Goal: Transaction & Acquisition: Purchase product/service

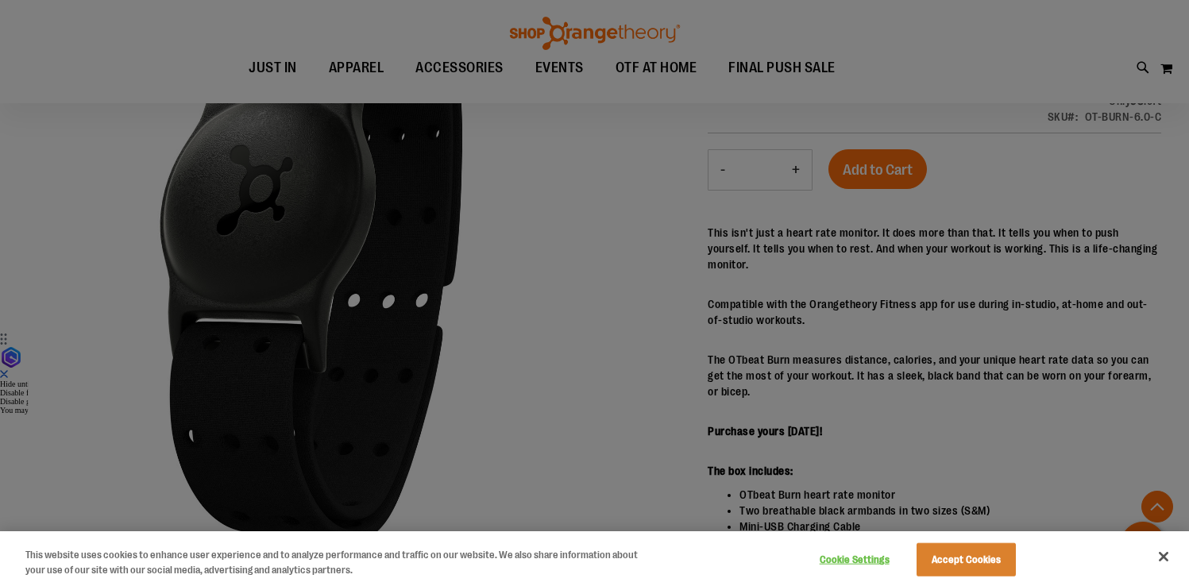
scroll to position [271, 0]
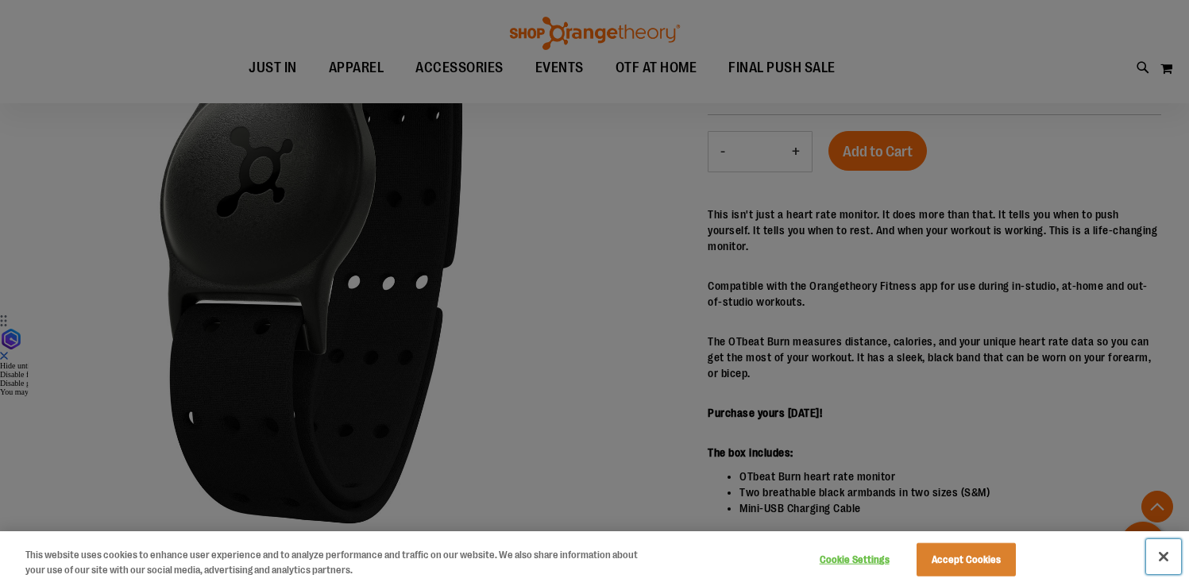
click at [1156, 557] on button "Close" at bounding box center [1163, 556] width 35 height 35
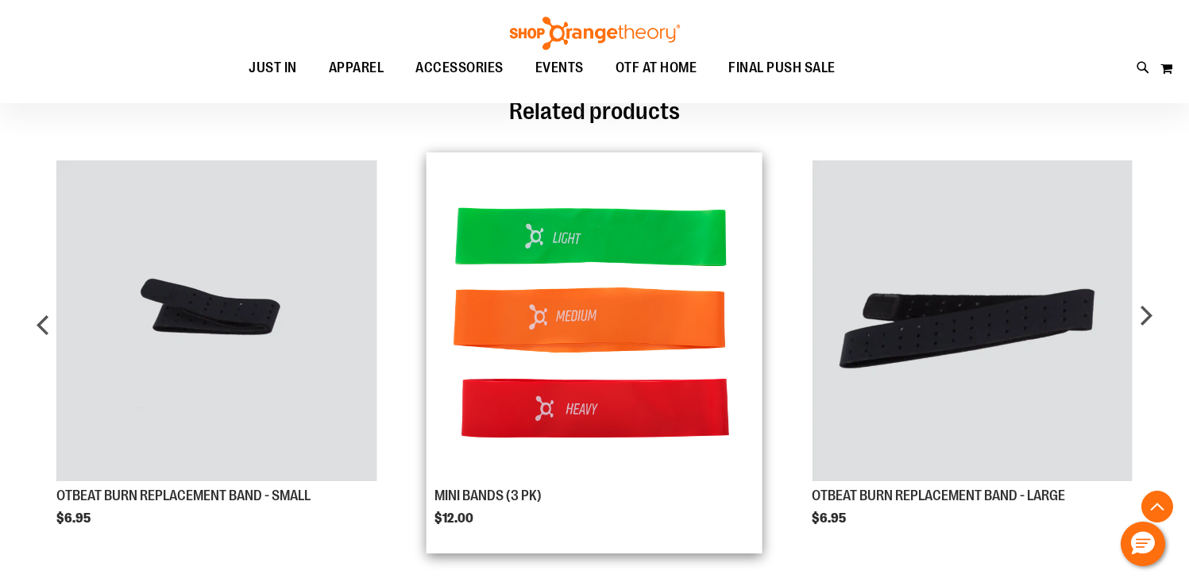
scroll to position [960, 0]
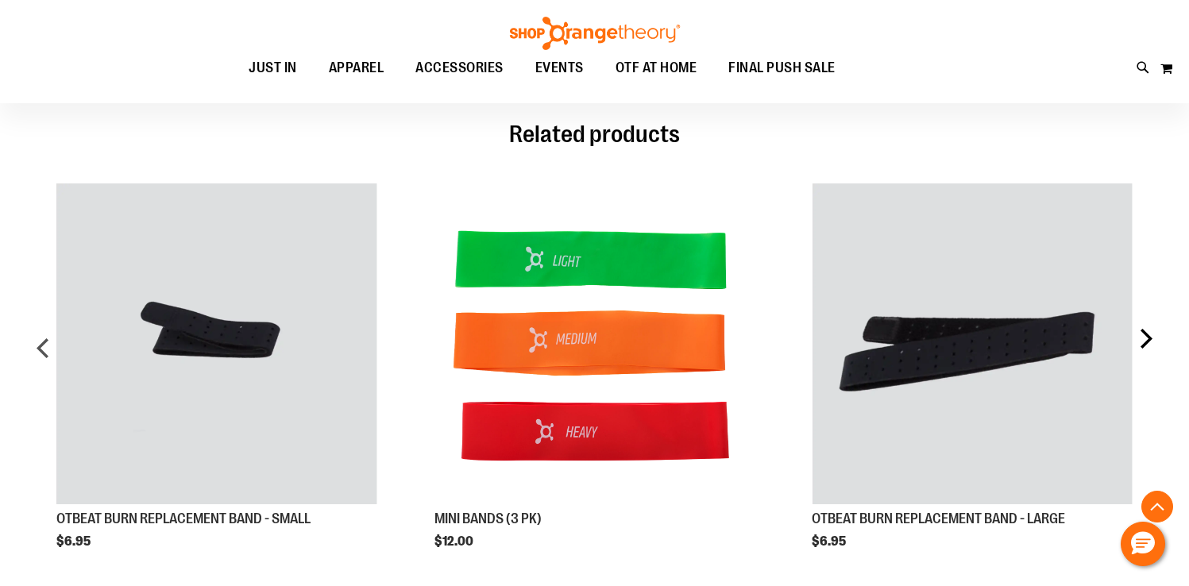
click at [1137, 303] on div "next" at bounding box center [1146, 354] width 32 height 389
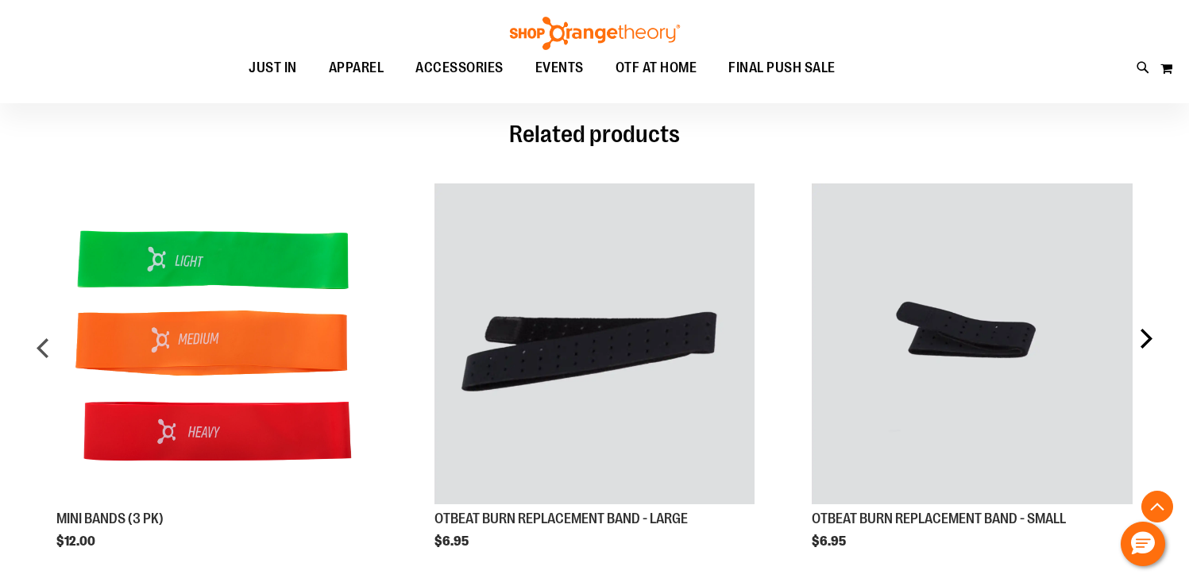
click at [1137, 303] on div "next" at bounding box center [1146, 354] width 32 height 389
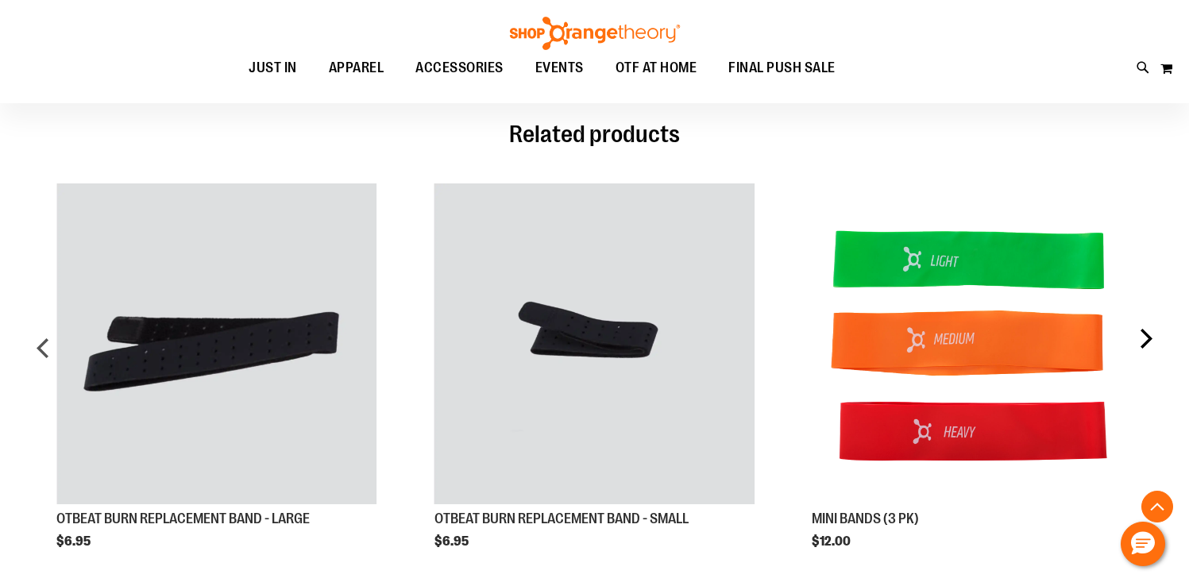
click at [1137, 303] on div "next" at bounding box center [1146, 354] width 32 height 389
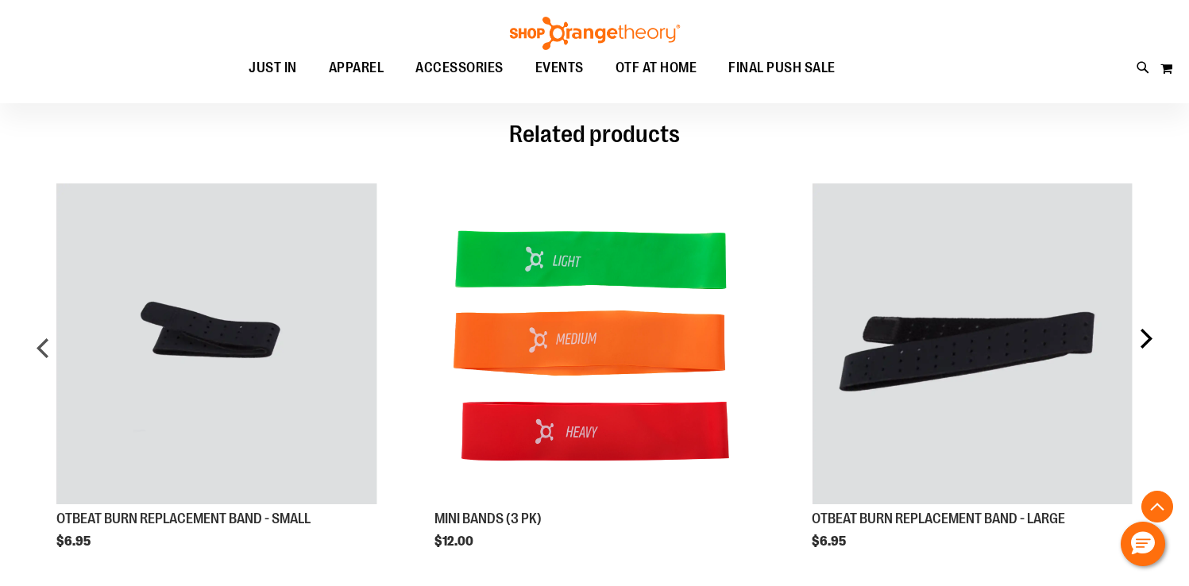
click at [1137, 303] on div "next" at bounding box center [1146, 354] width 32 height 389
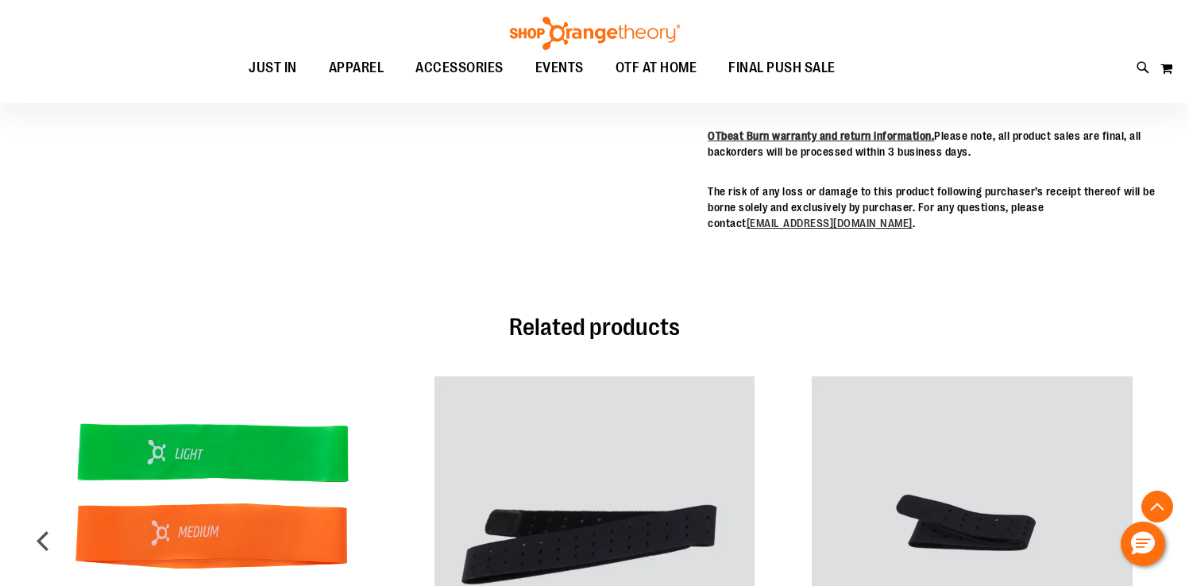
scroll to position [0, 0]
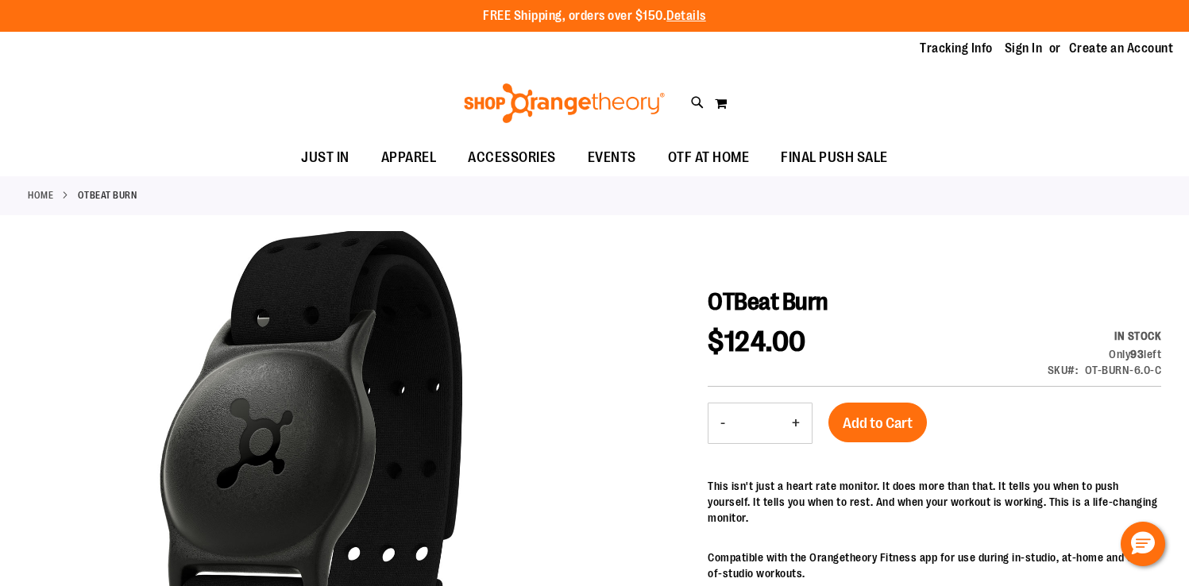
click at [696, 139] on div "Toggle Nav Search Popular Suggestions Advanced Search" at bounding box center [594, 103] width 1189 height 73
drag, startPoint x: 696, startPoint y: 147, endPoint x: 720, endPoint y: 200, distance: 58.3
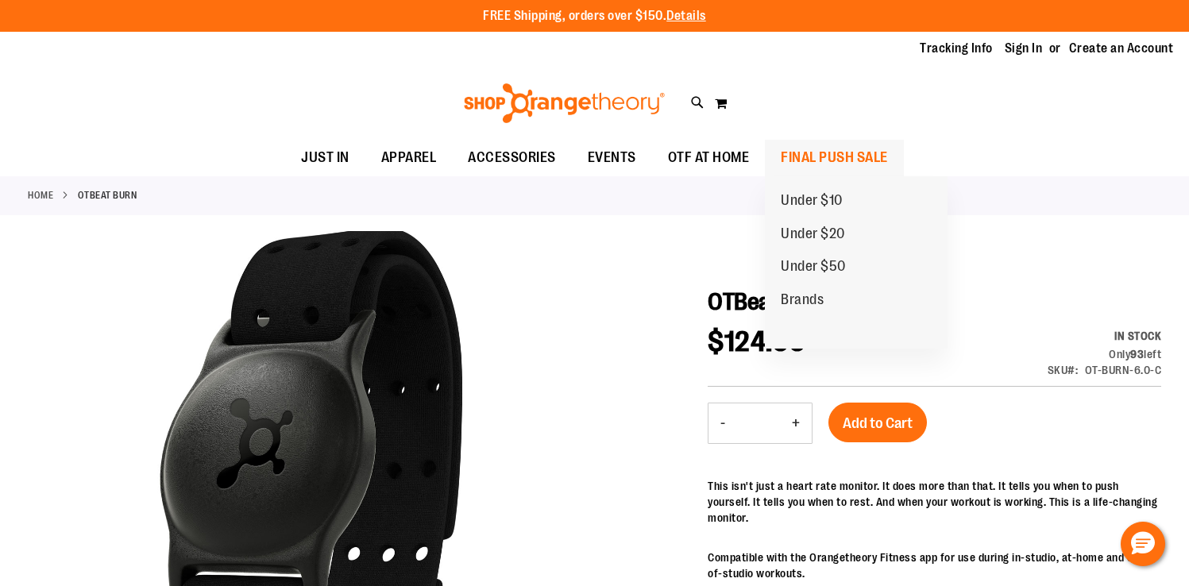
click at [810, 156] on span "FINAL PUSH SALE" at bounding box center [834, 158] width 107 height 36
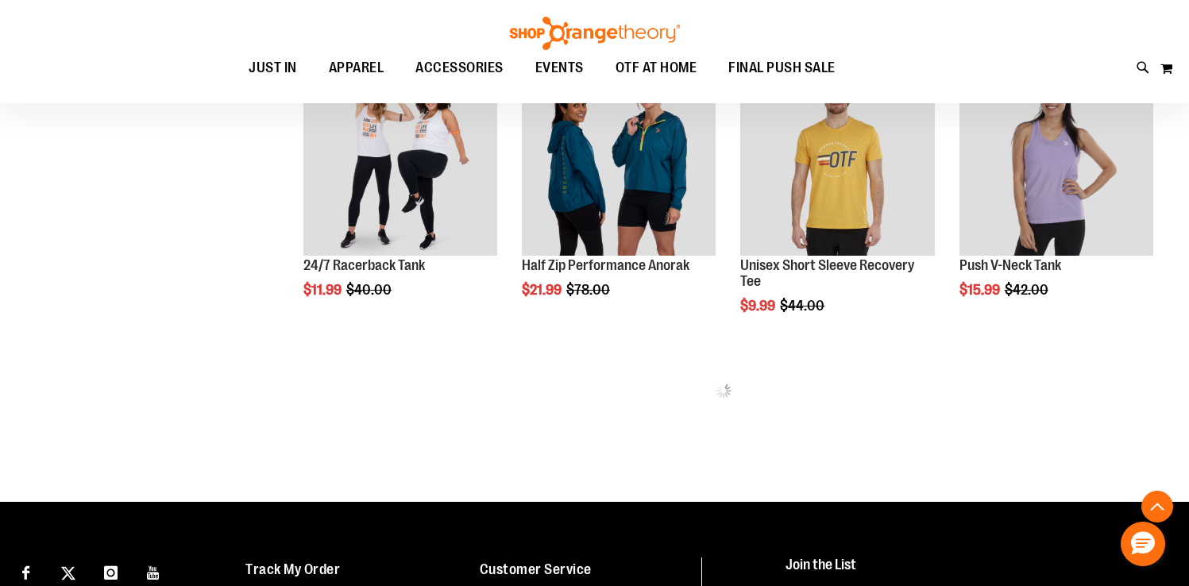
scroll to position [989, 0]
